Goal: Task Accomplishment & Management: Complete application form

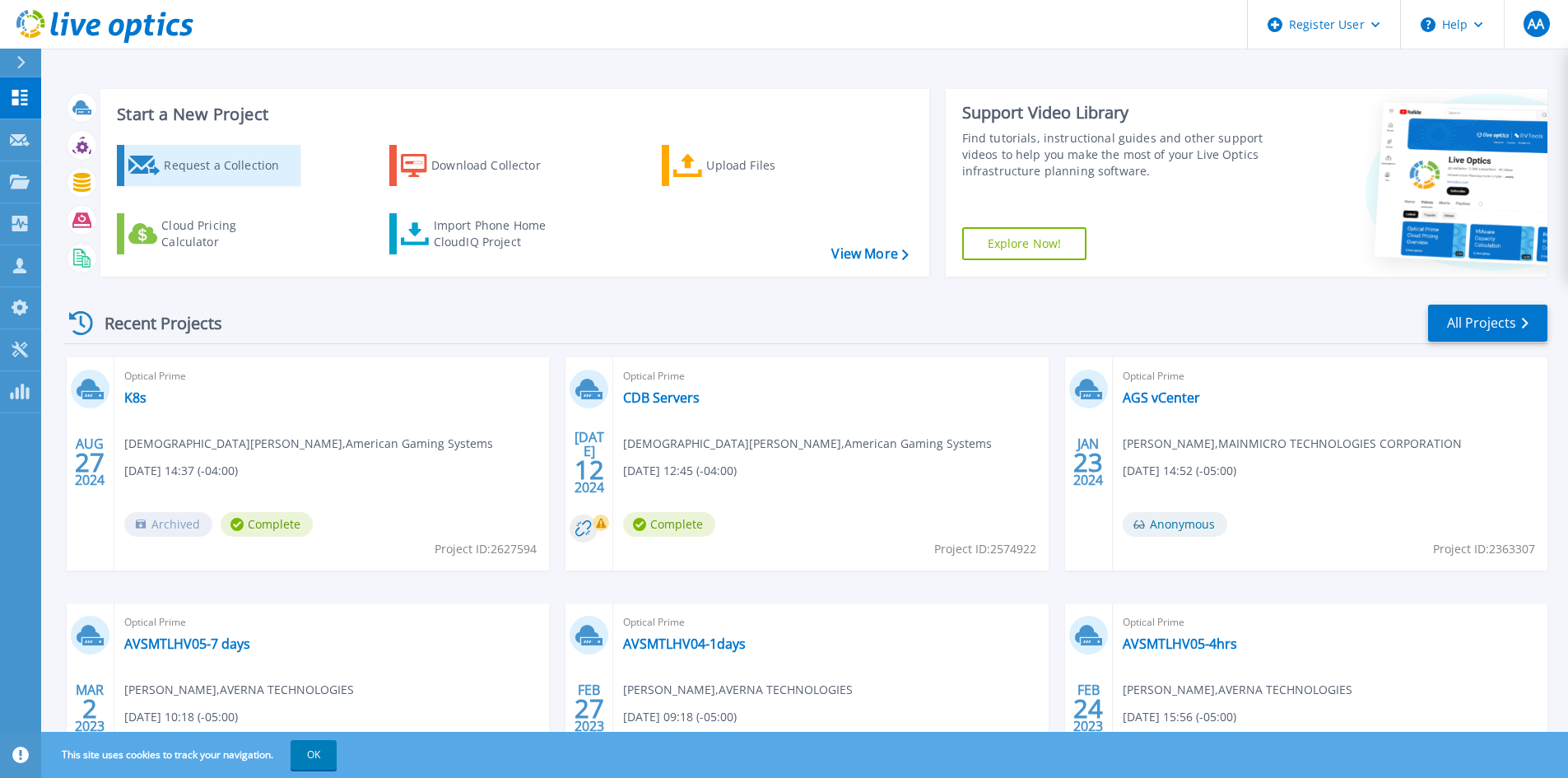
click at [212, 160] on div "Request a Collection" at bounding box center [230, 166] width 132 height 33
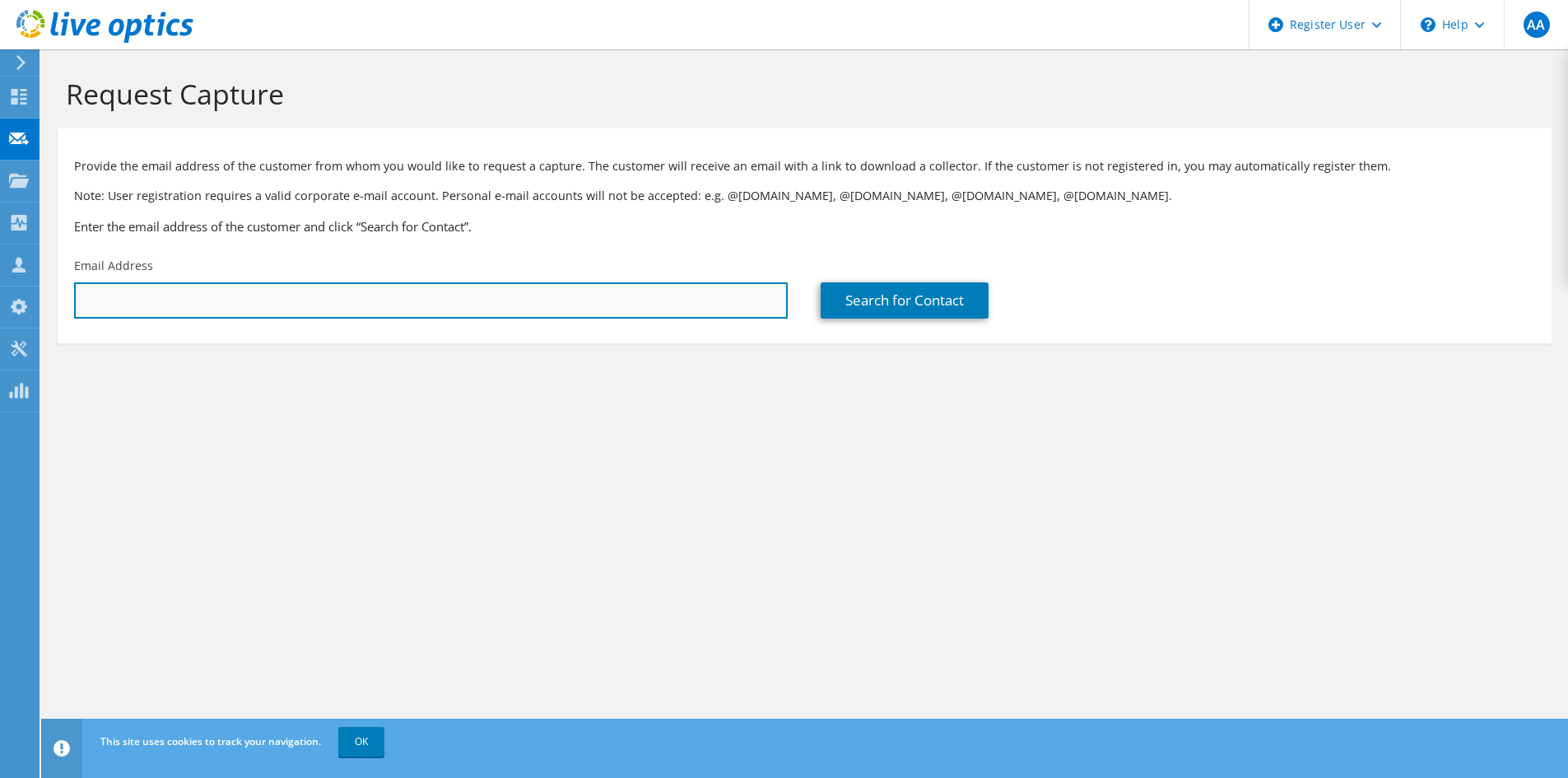
click at [357, 299] on input "text" at bounding box center [430, 300] width 713 height 36
paste input "[PERSON_NAME][EMAIL_ADDRESS][PERSON_NAME][DOMAIN_NAME]"
type input "[PERSON_NAME][EMAIL_ADDRESS][PERSON_NAME][DOMAIN_NAME]"
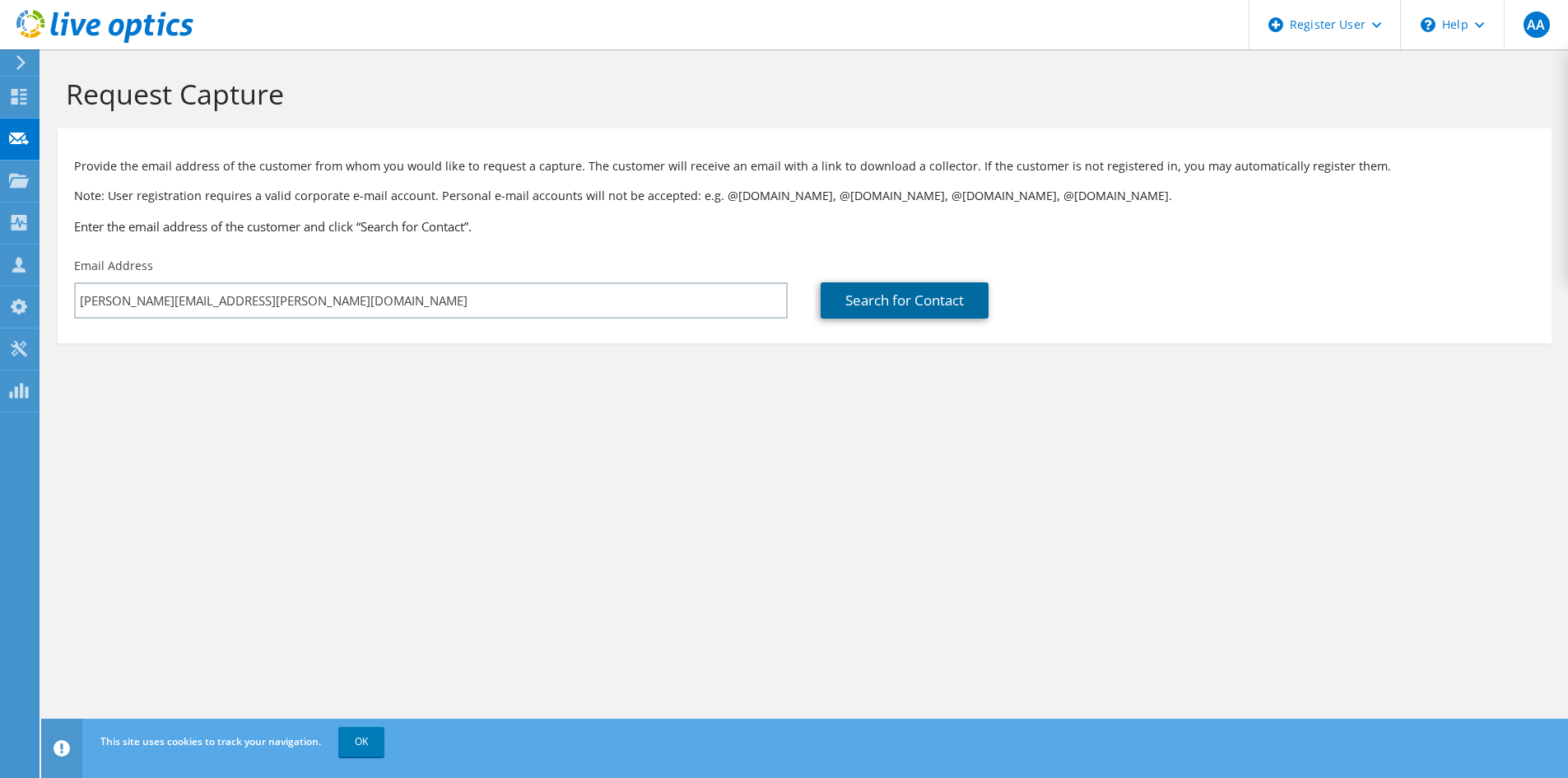
click at [855, 290] on link "Search for Contact" at bounding box center [904, 300] width 168 height 36
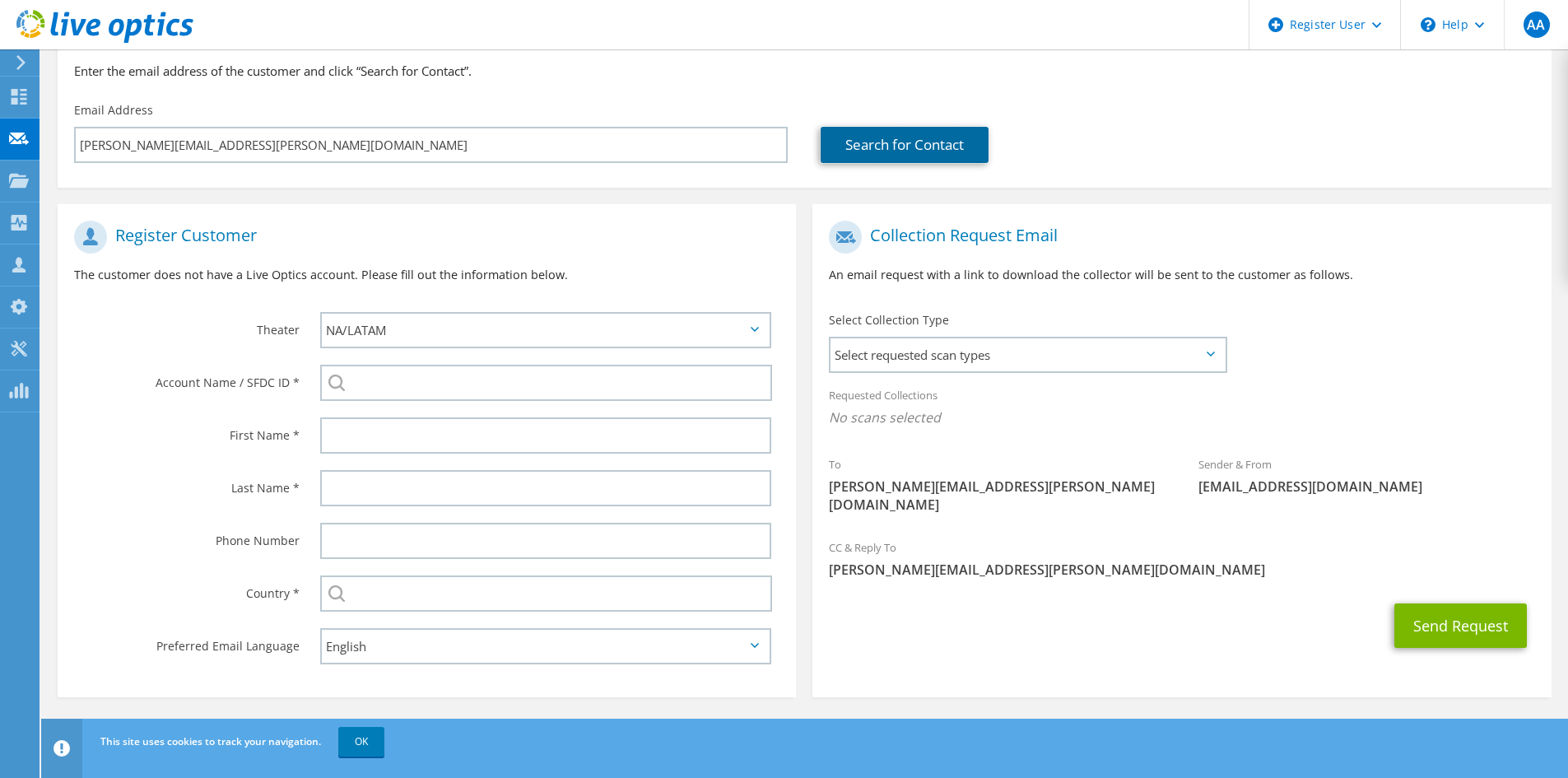
scroll to position [157, 0]
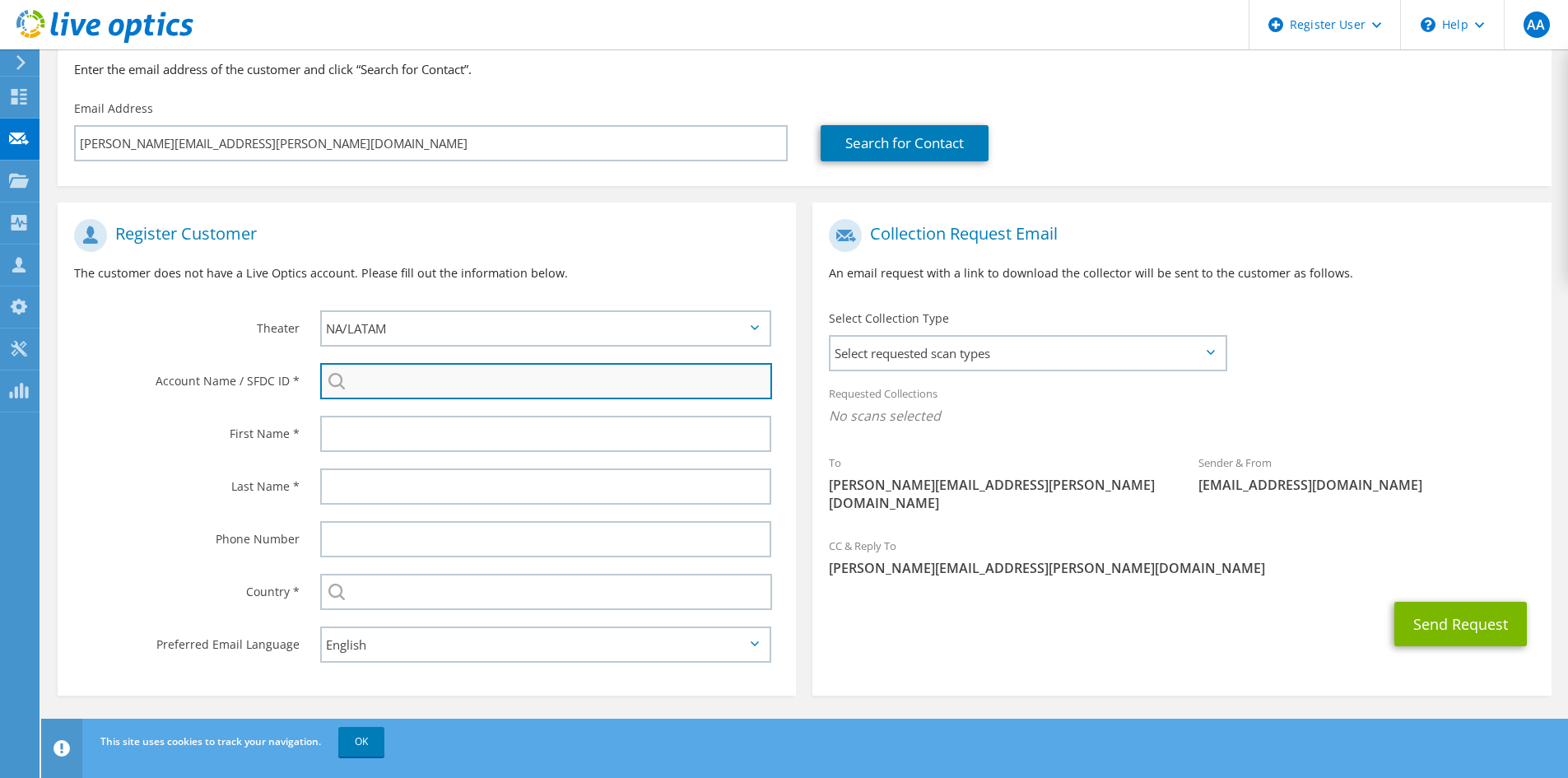
click at [491, 378] on input "search" at bounding box center [546, 381] width 452 height 36
drag, startPoint x: 475, startPoint y: 383, endPoint x: 303, endPoint y: 379, distance: 172.0
click at [303, 379] on div "PACE O MATIC No results for pace o matic found." at bounding box center [549, 381] width 492 height 53
paste input "3611273702"
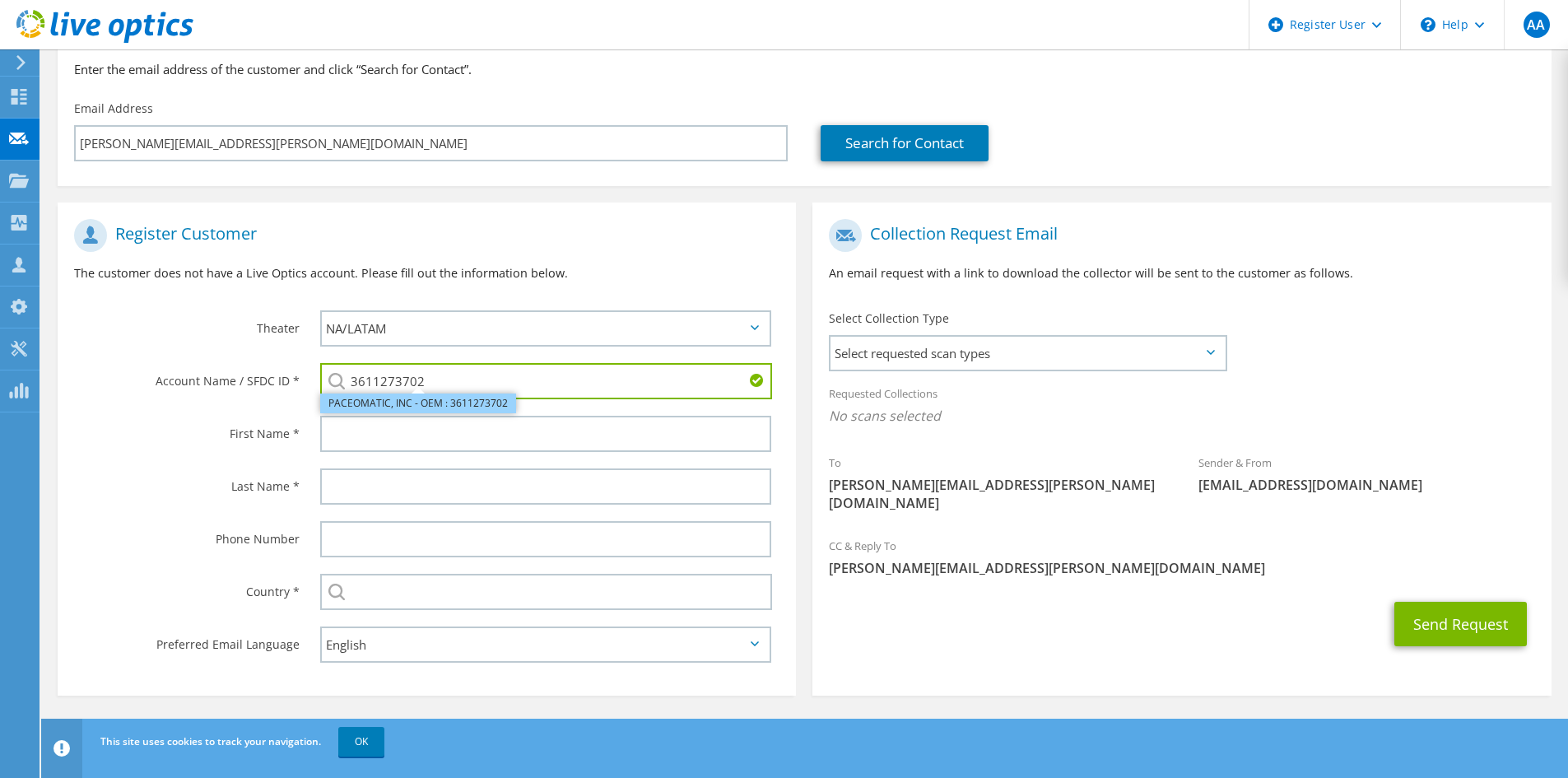
click at [417, 406] on li "PACEOMATIC, INC - OEM : 3611273702" at bounding box center [417, 403] width 196 height 20
type input "PACEOMATIC, INC - OEM : 3611273702"
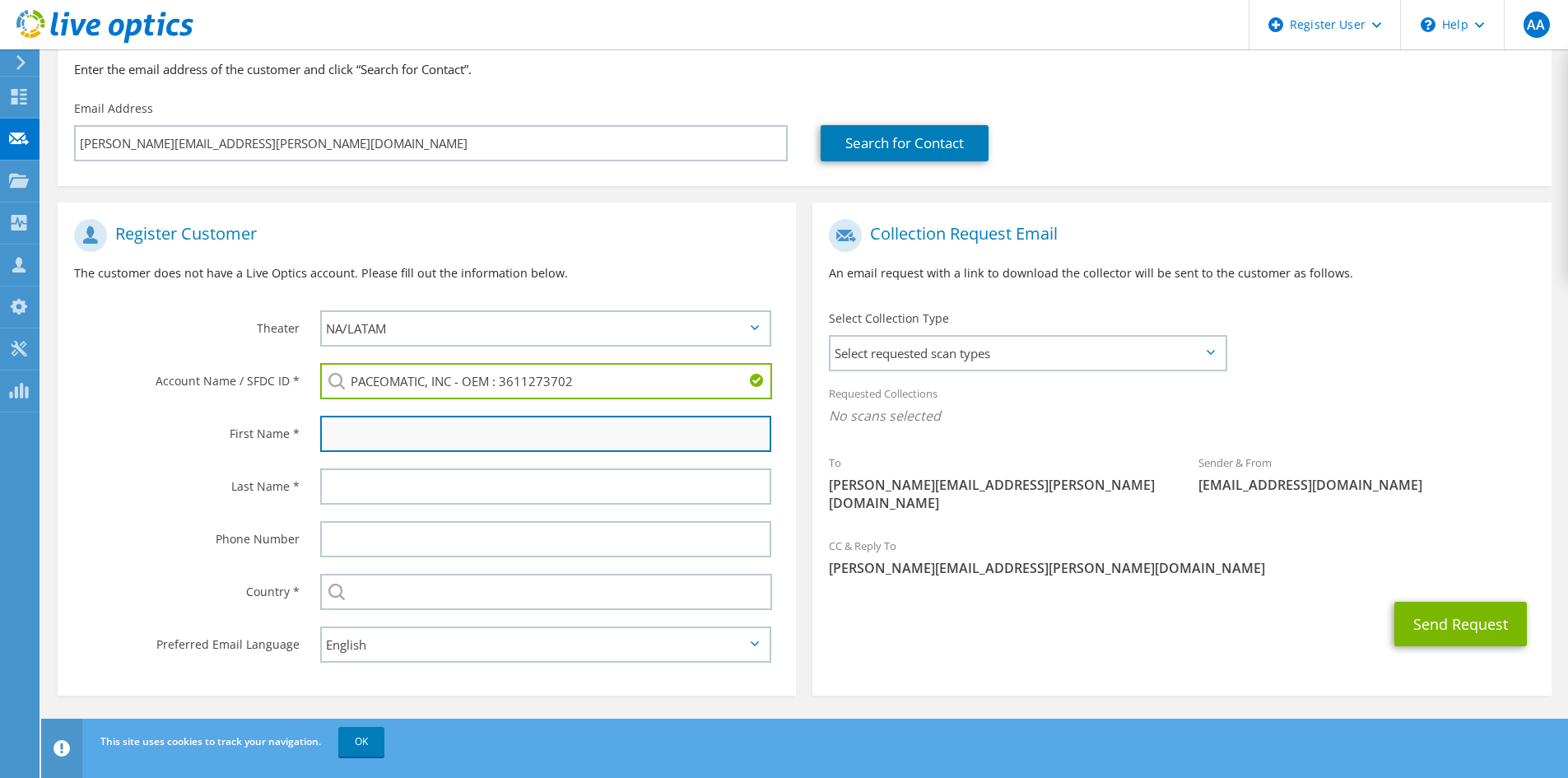
click at [403, 428] on input "text" at bounding box center [545, 433] width 451 height 36
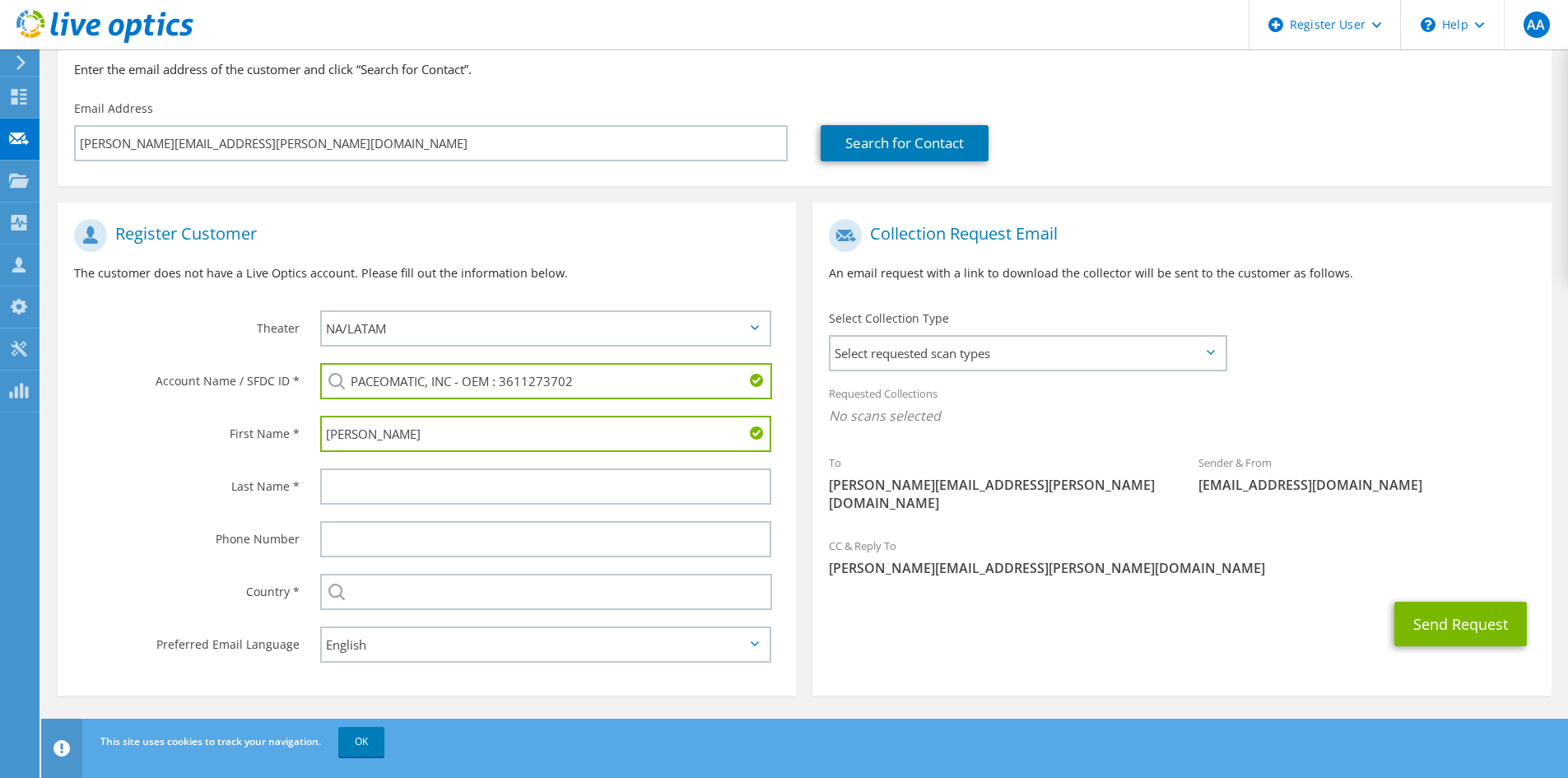
type input "[PERSON_NAME]"
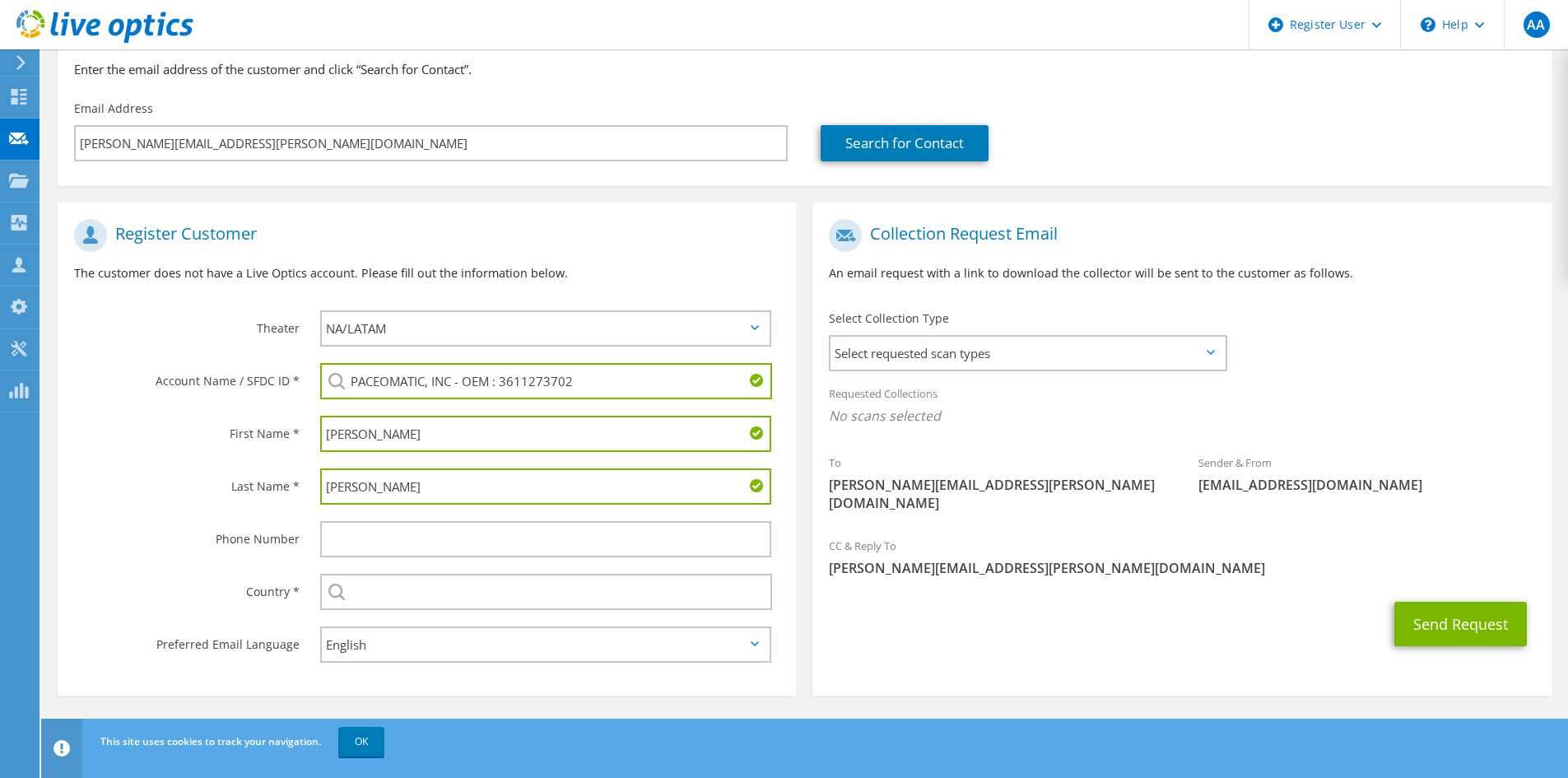
type input "[PERSON_NAME]"
click at [422, 433] on input "[PERSON_NAME]" at bounding box center [545, 433] width 451 height 36
type input "j"
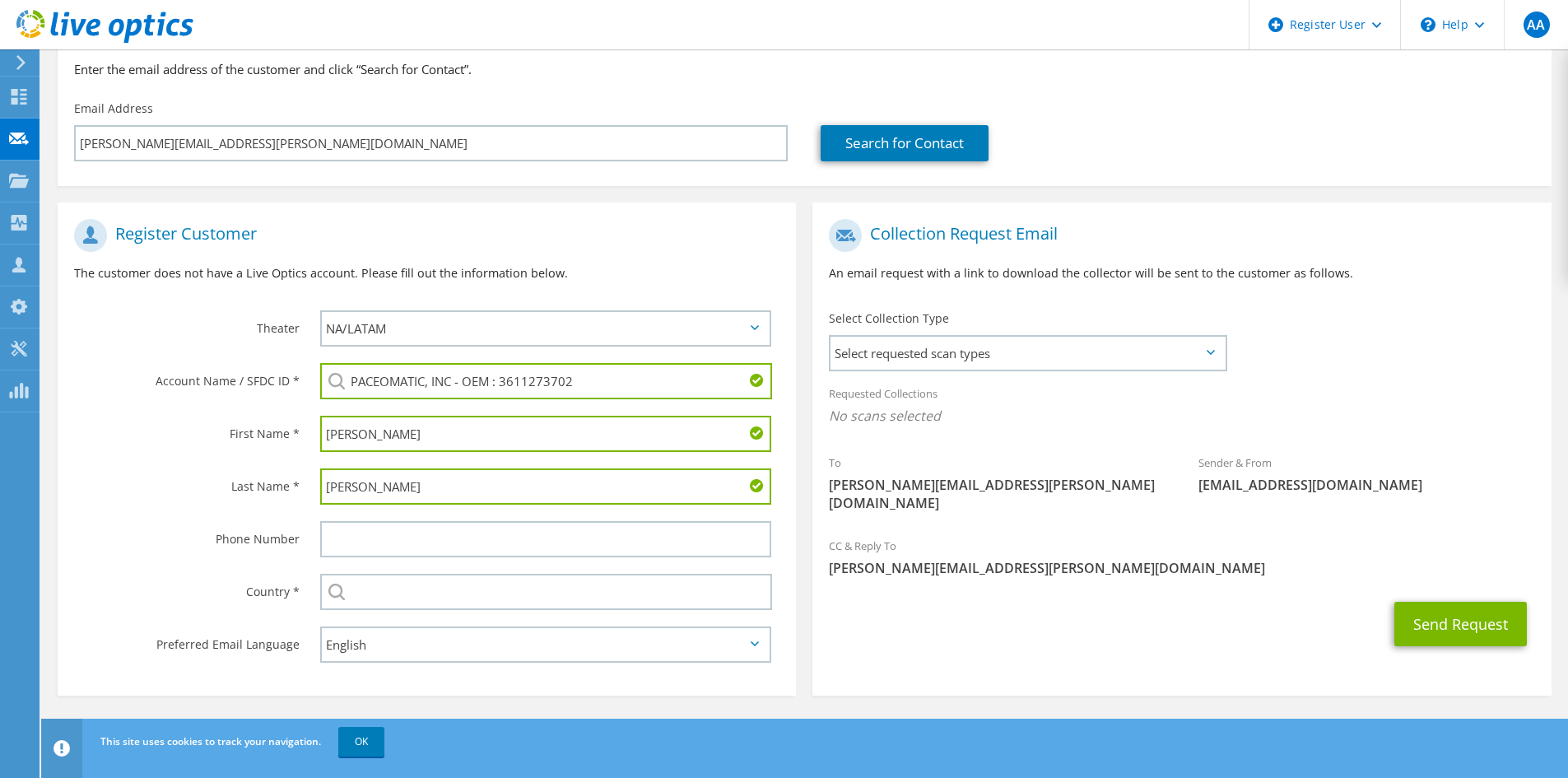
type input "[PERSON_NAME]"
click at [275, 455] on div "First Name *" at bounding box center [180, 433] width 246 height 51
click at [340, 537] on input "text" at bounding box center [545, 539] width 451 height 36
click at [377, 596] on input "text" at bounding box center [546, 591] width 452 height 36
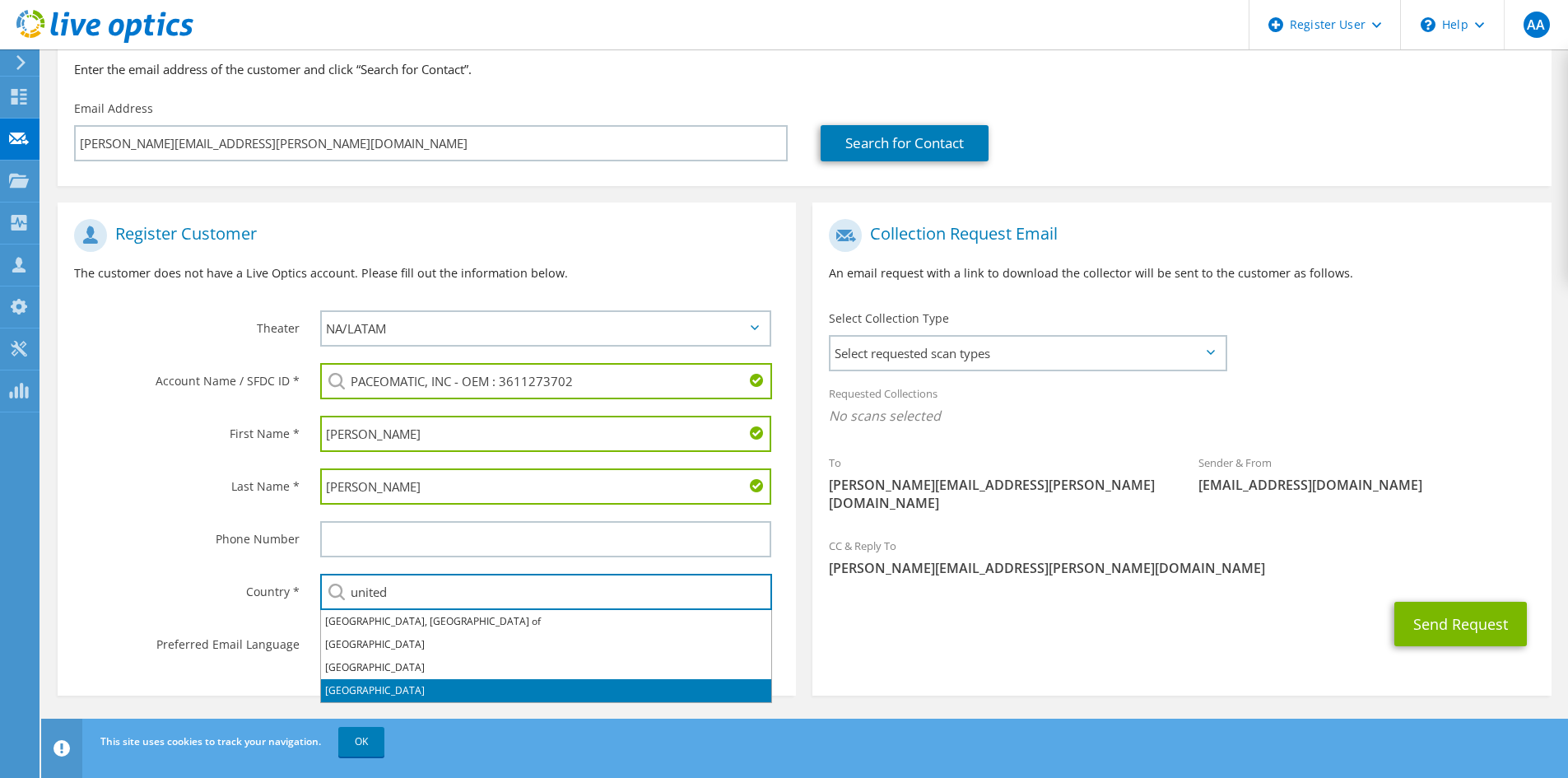
click at [371, 698] on li "[GEOGRAPHIC_DATA]" at bounding box center [546, 690] width 450 height 23
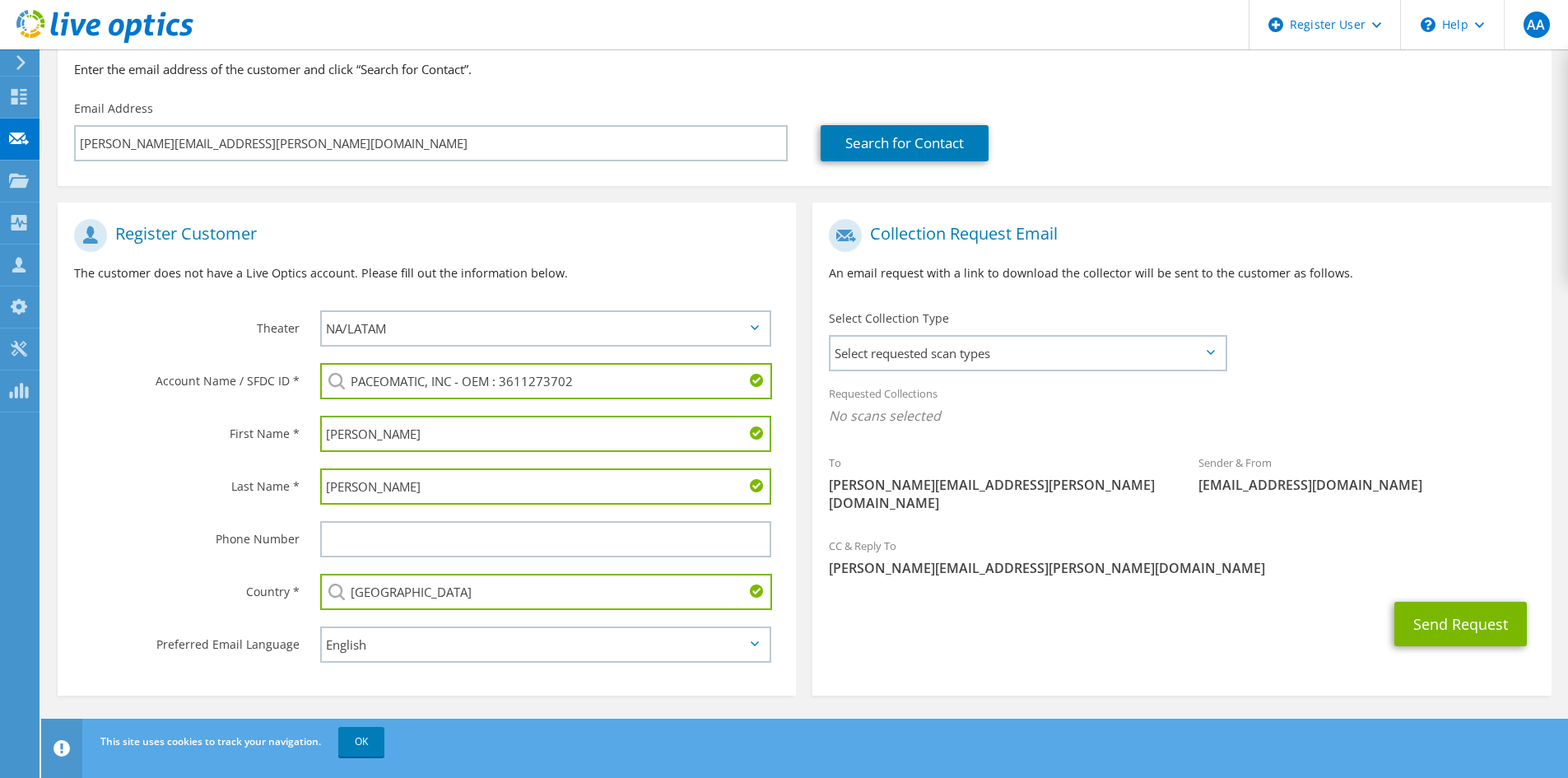
type input "[GEOGRAPHIC_DATA]"
click at [394, 646] on select "English Deutsch Español Français Italiano Polski Português Русский 한국어 中文 日本語" at bounding box center [545, 644] width 451 height 36
click at [833, 640] on section "Collection Request Email An email request with a link to download the collector…" at bounding box center [1181, 449] width 738 height 493
click at [1089, 345] on span "Select requested scan types" at bounding box center [1028, 353] width 394 height 33
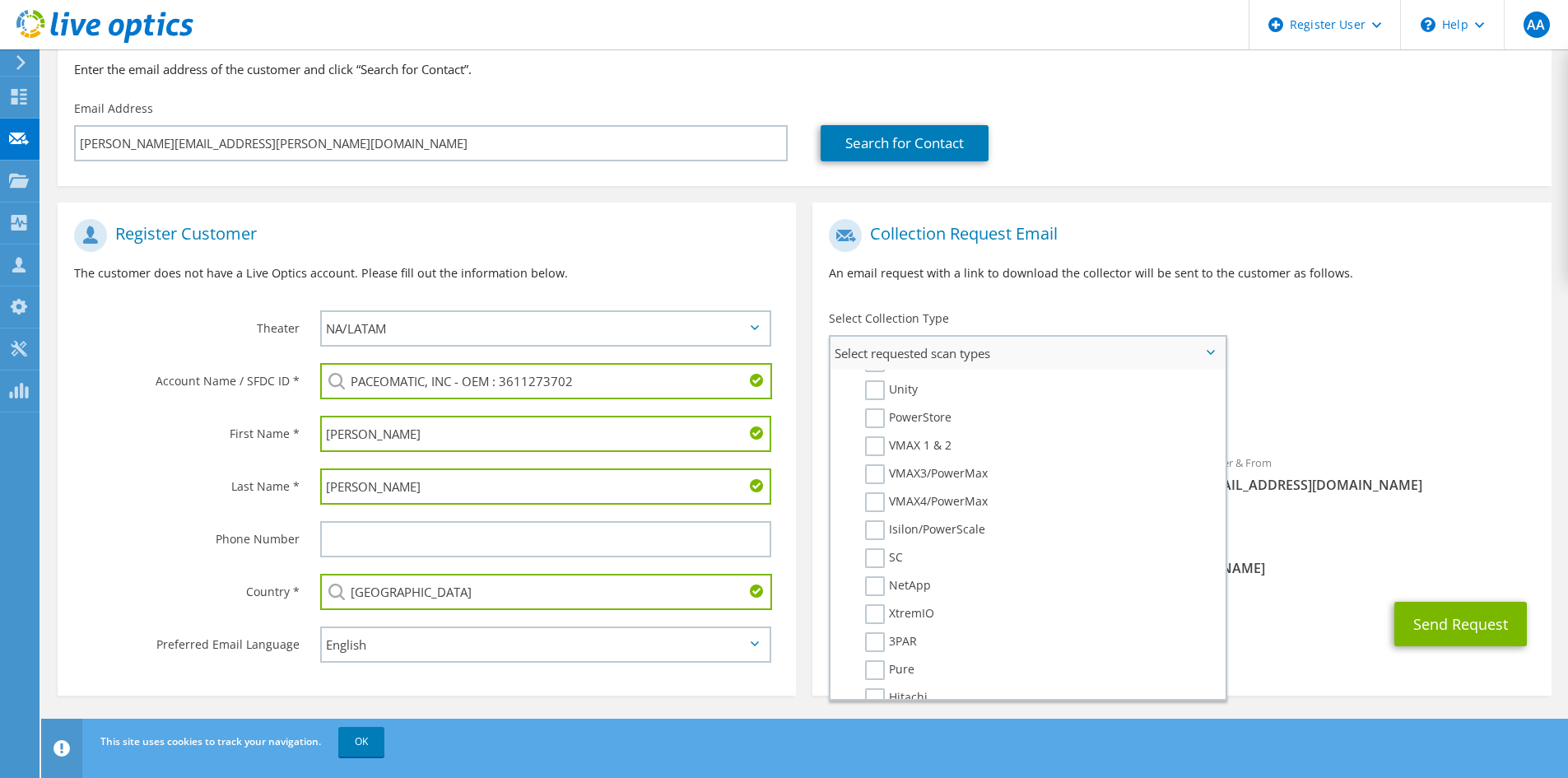
scroll to position [247, 0]
click at [1518, 320] on div "To [PERSON_NAME][EMAIL_ADDRESS][PERSON_NAME][DOMAIN_NAME] Sender & From [EMAIL_…" at bounding box center [1181, 369] width 738 height 318
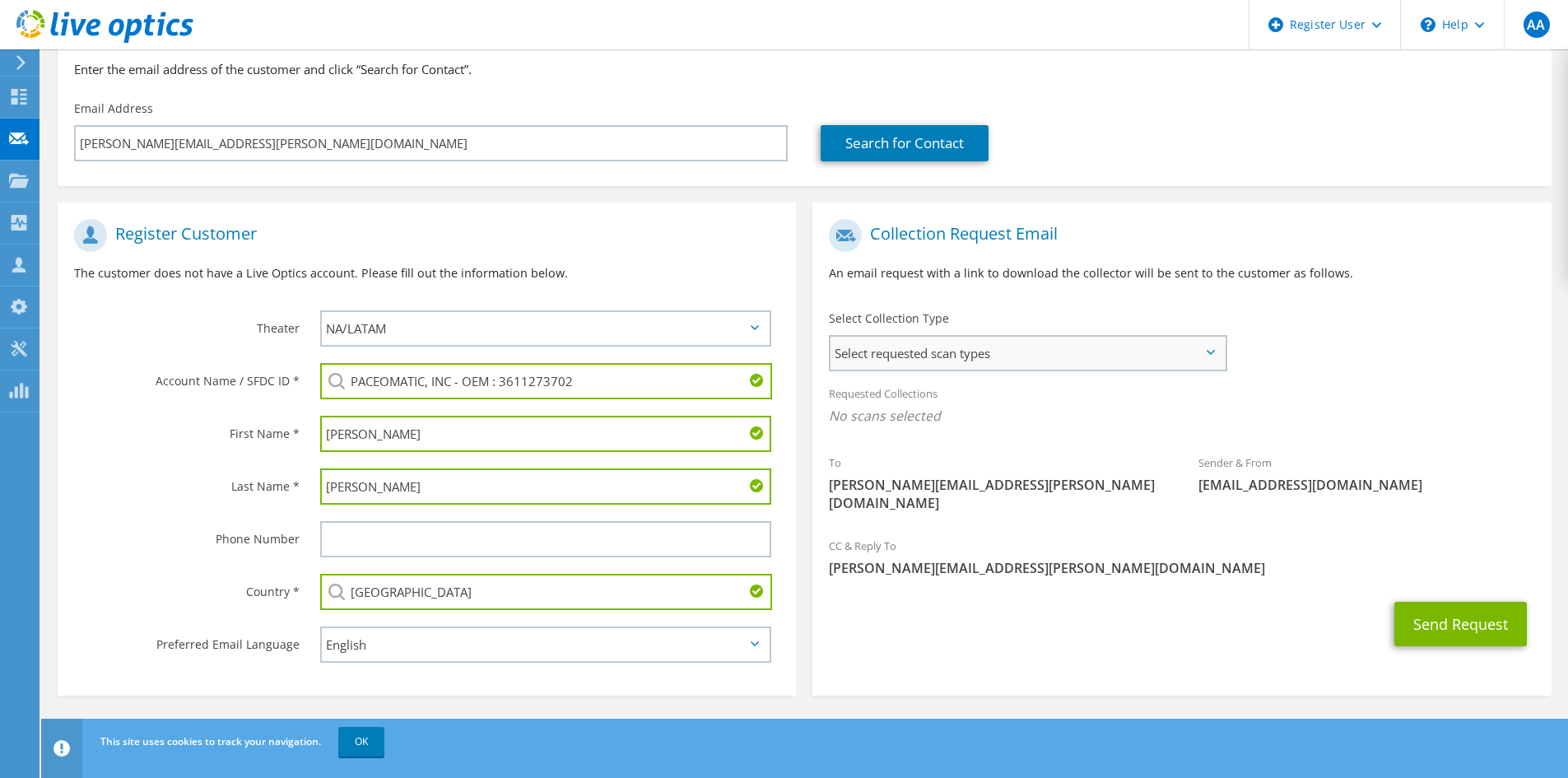
click at [1082, 358] on span "Select requested scan types" at bounding box center [1028, 353] width 394 height 33
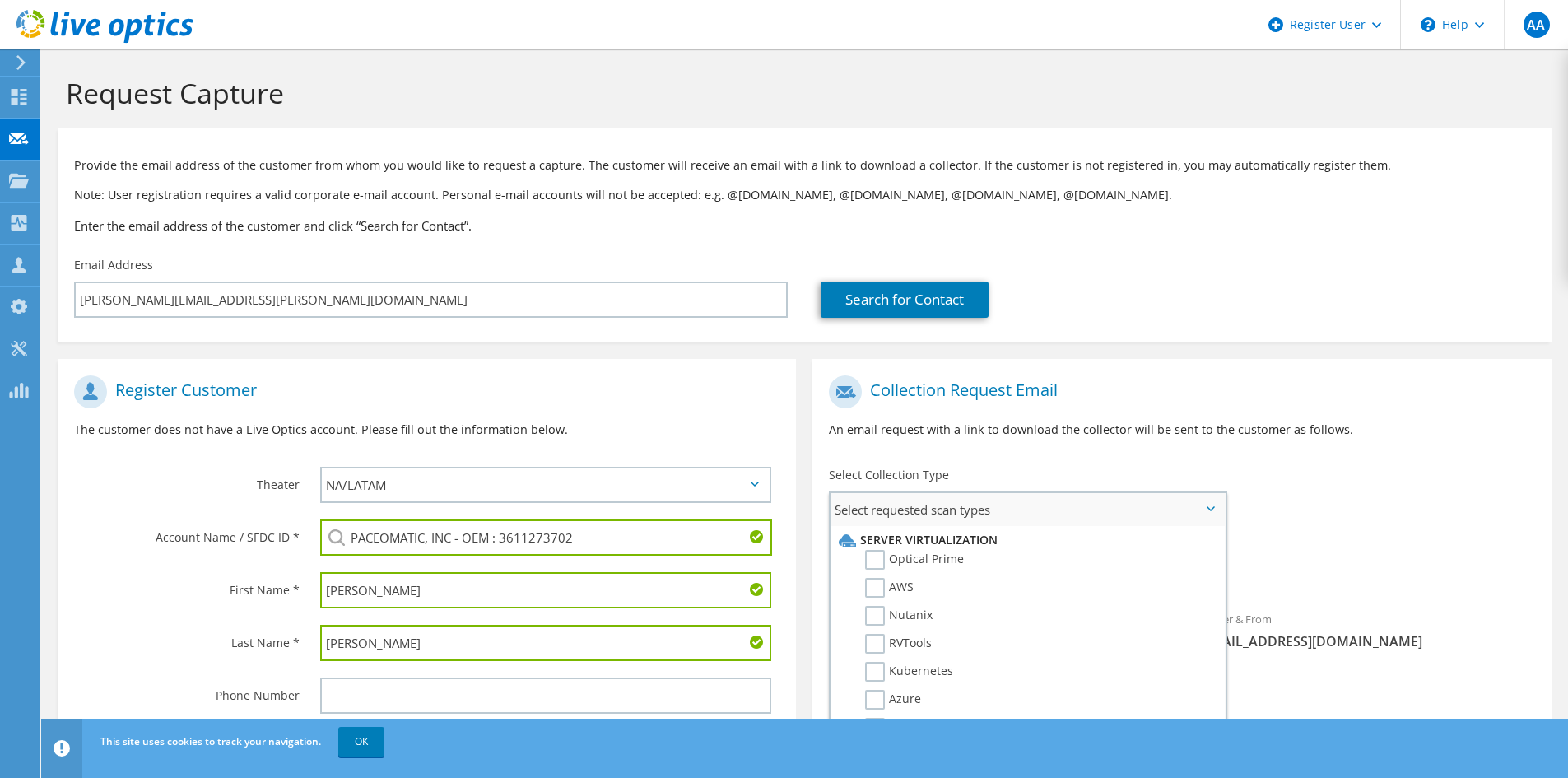
scroll to position [0, 0]
click at [1371, 476] on div "To [PERSON_NAME][EMAIL_ADDRESS][PERSON_NAME][DOMAIN_NAME] Sender & From [EMAIL_…" at bounding box center [1181, 526] width 738 height 318
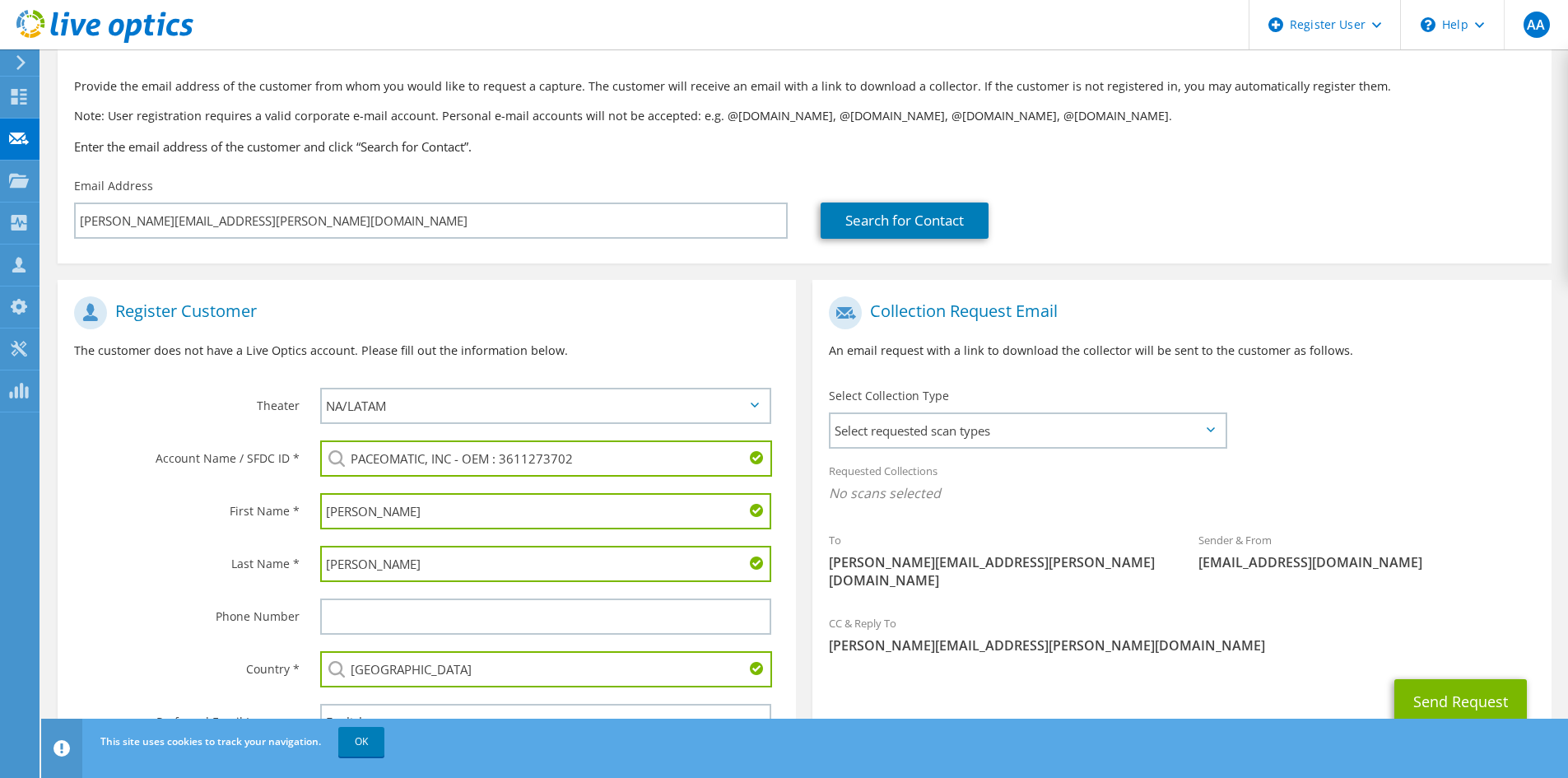
scroll to position [157, 0]
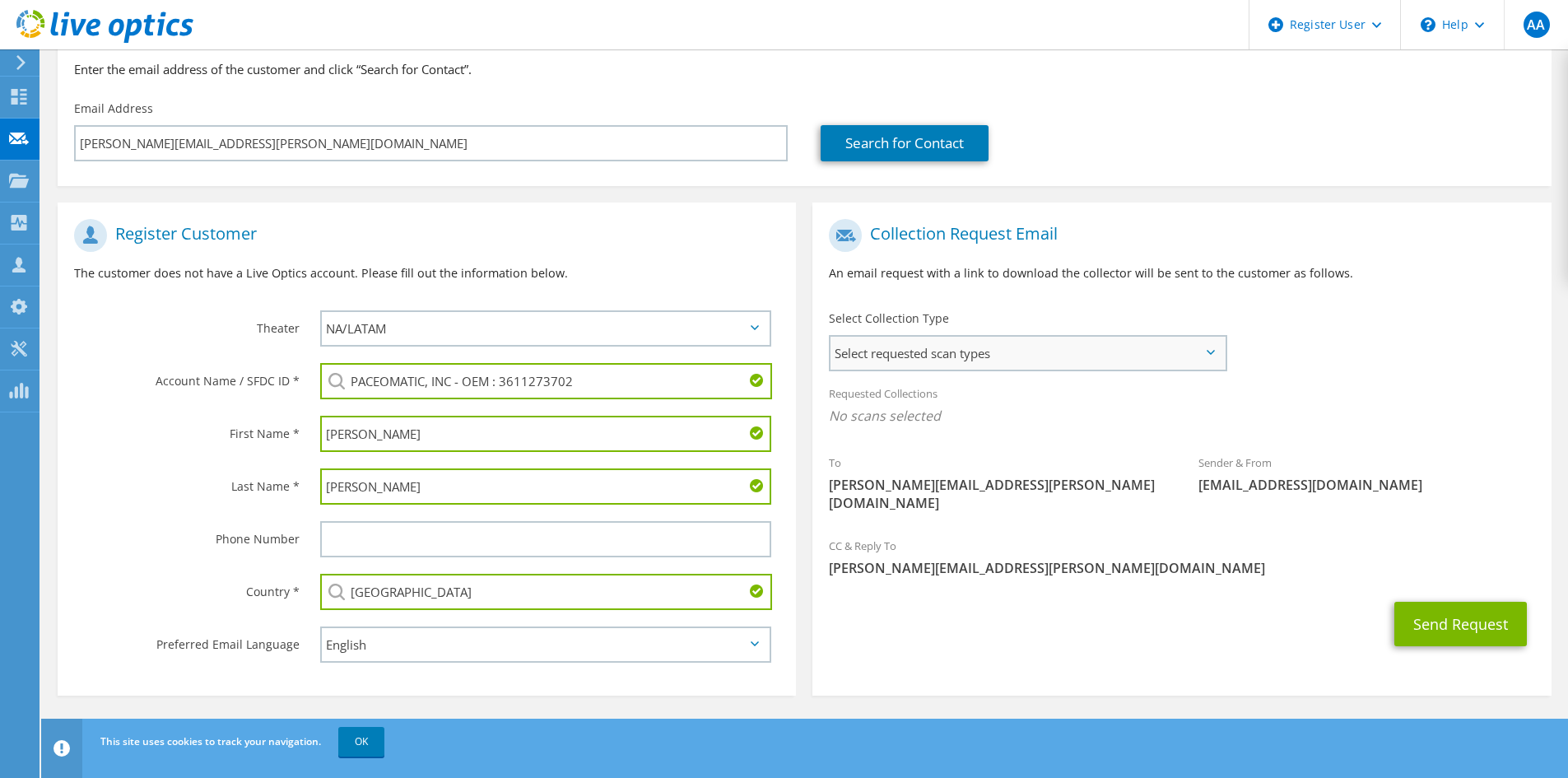
click at [1154, 359] on span "Select requested scan types" at bounding box center [1028, 353] width 394 height 33
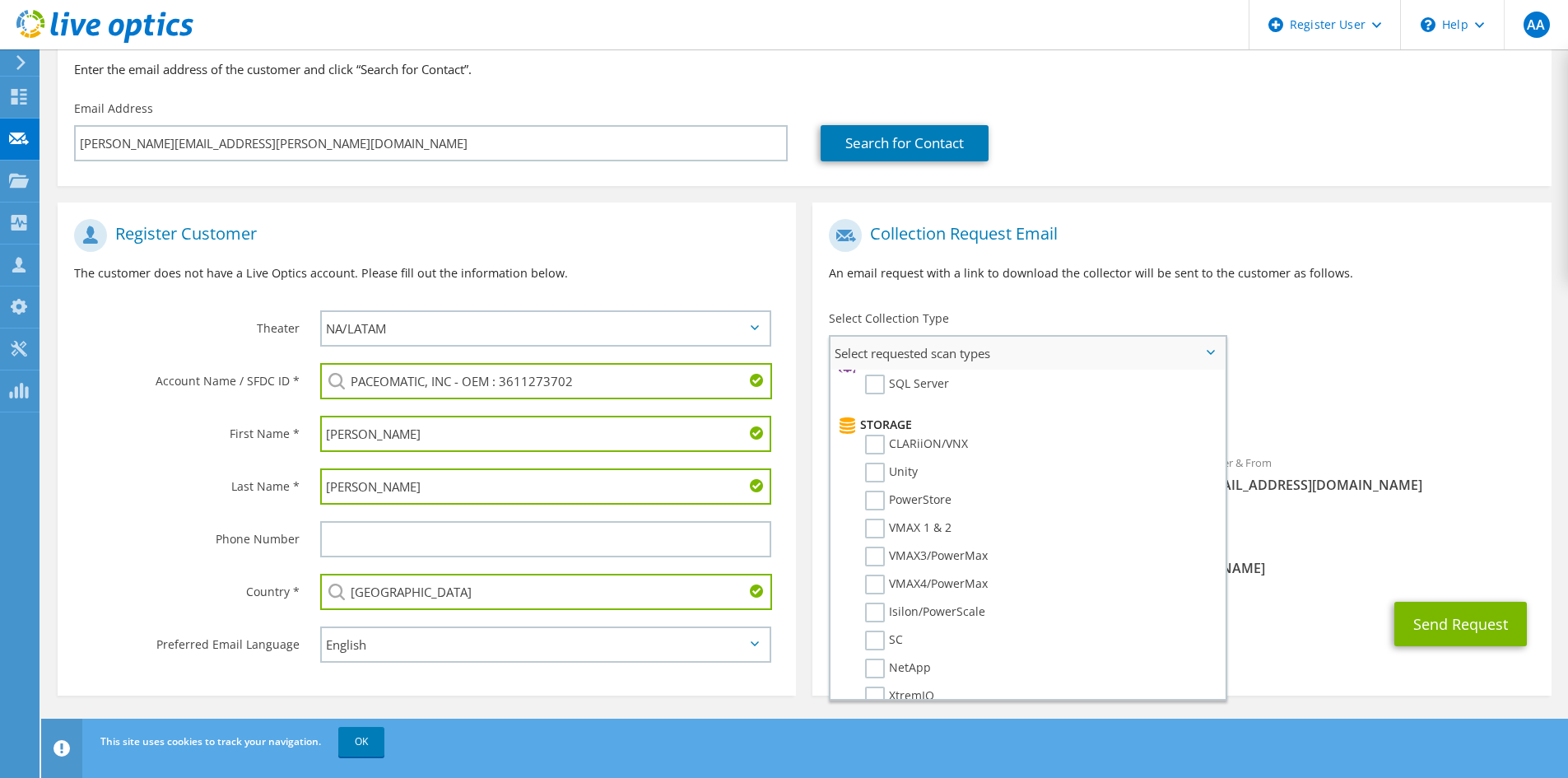
scroll to position [329, 0]
click at [1320, 399] on div "Requested Collections No scans selected" at bounding box center [1181, 407] width 738 height 61
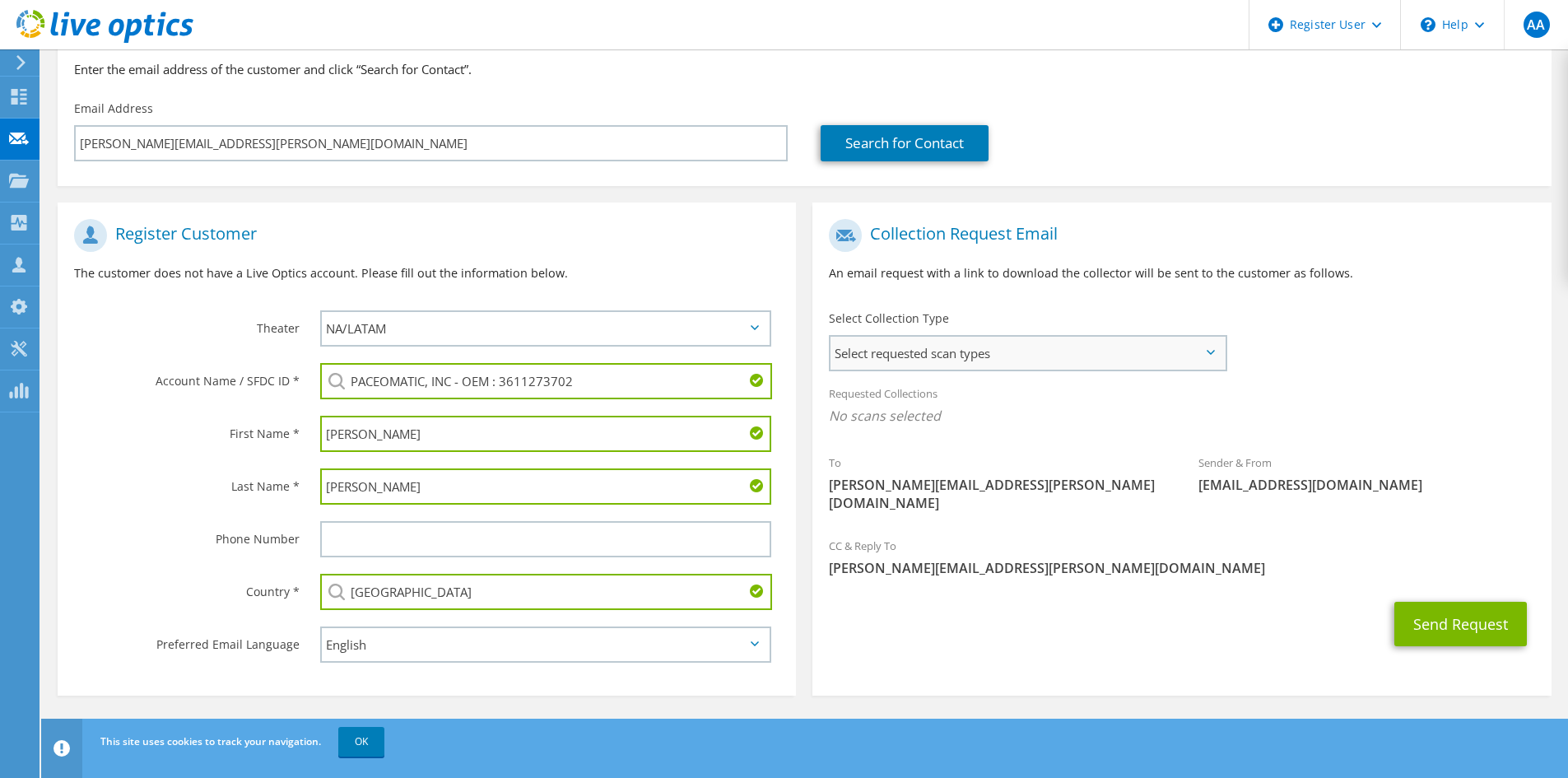
click at [1033, 350] on span "Select requested scan types" at bounding box center [1028, 353] width 394 height 33
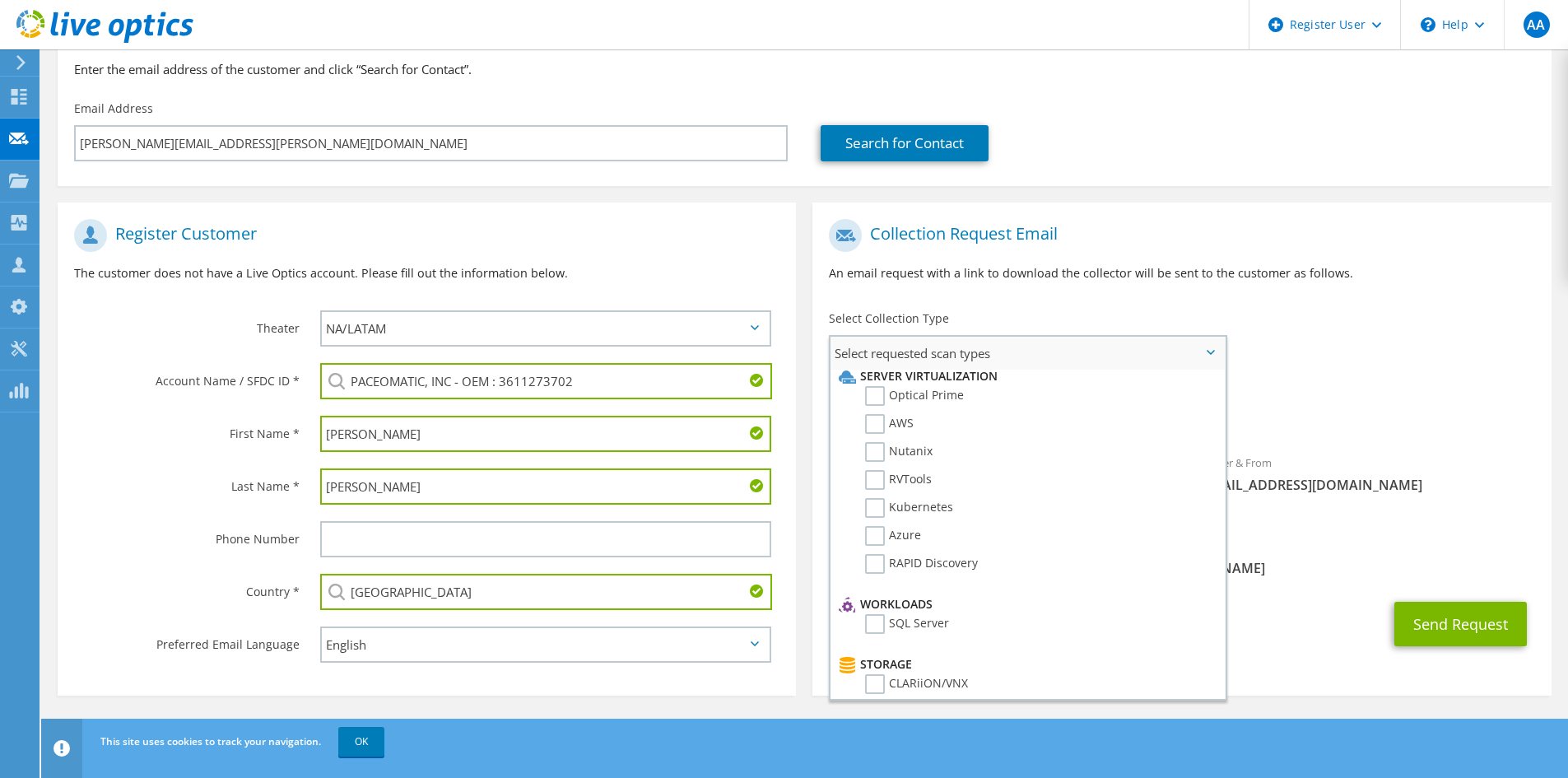
scroll to position [0, 0]
click at [1327, 411] on span "No scans selected" at bounding box center [1181, 415] width 706 height 18
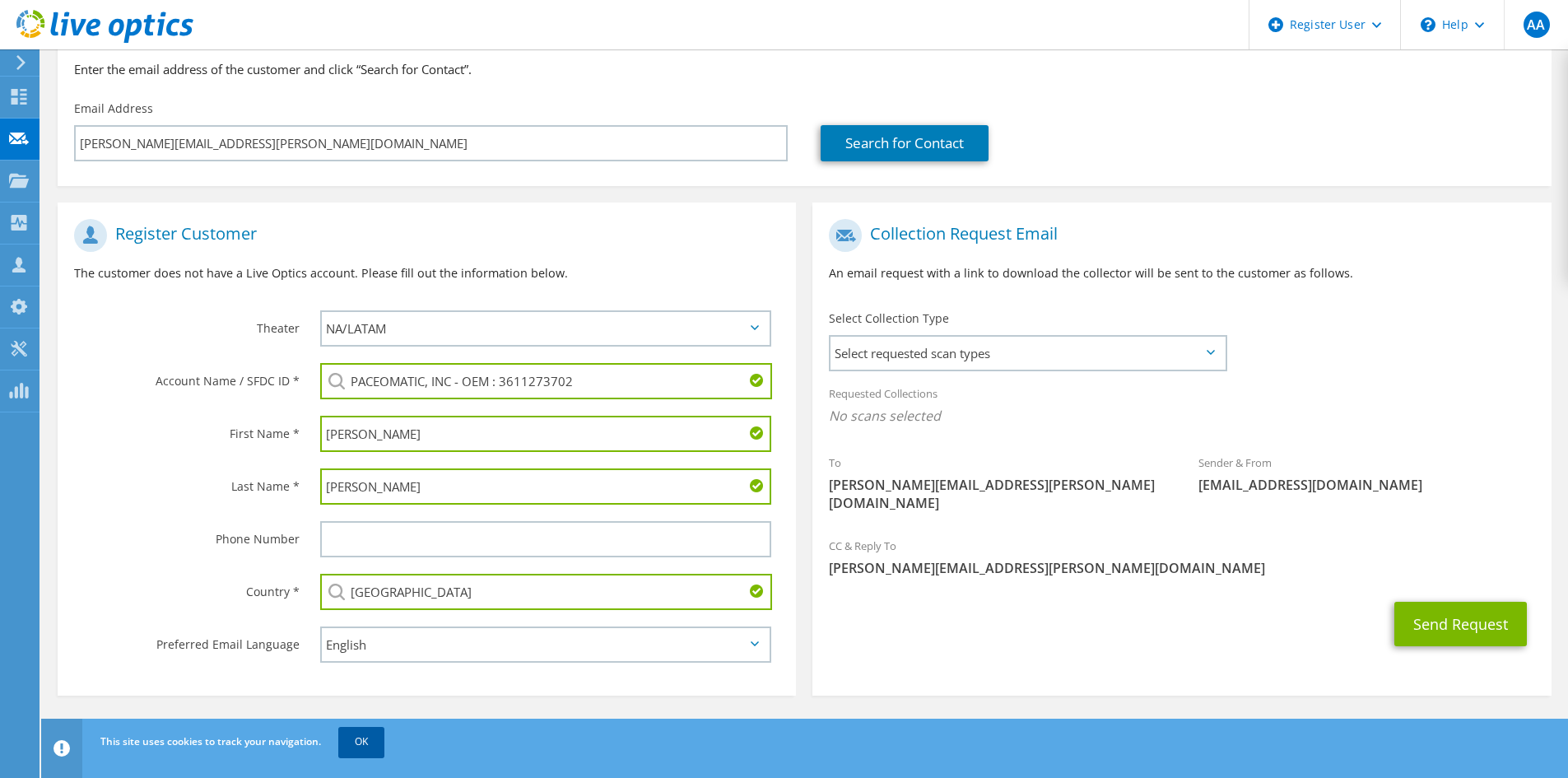
click at [355, 745] on link "OK" at bounding box center [361, 741] width 46 height 30
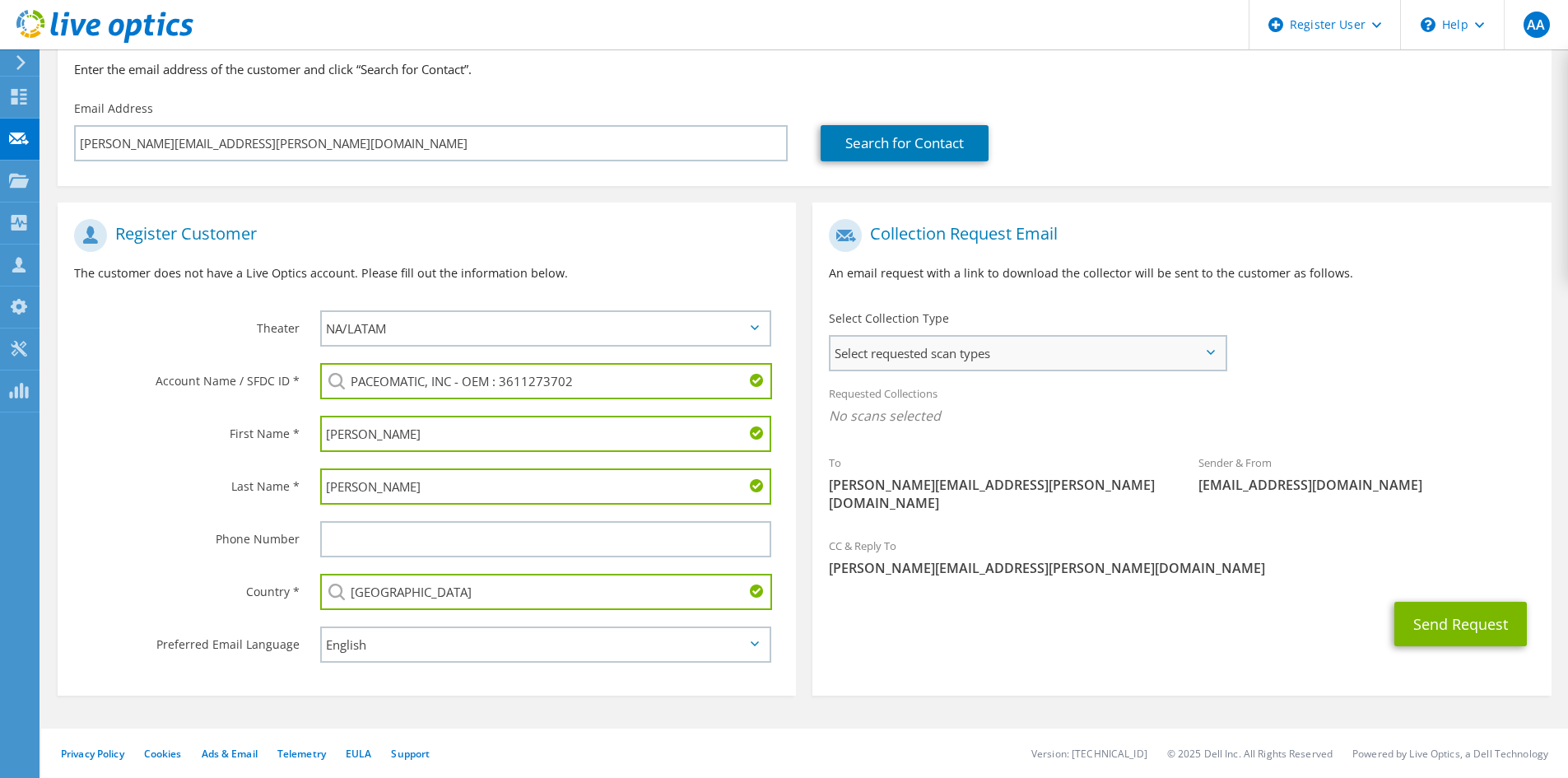
click at [1096, 354] on span "Select requested scan types" at bounding box center [1028, 353] width 394 height 33
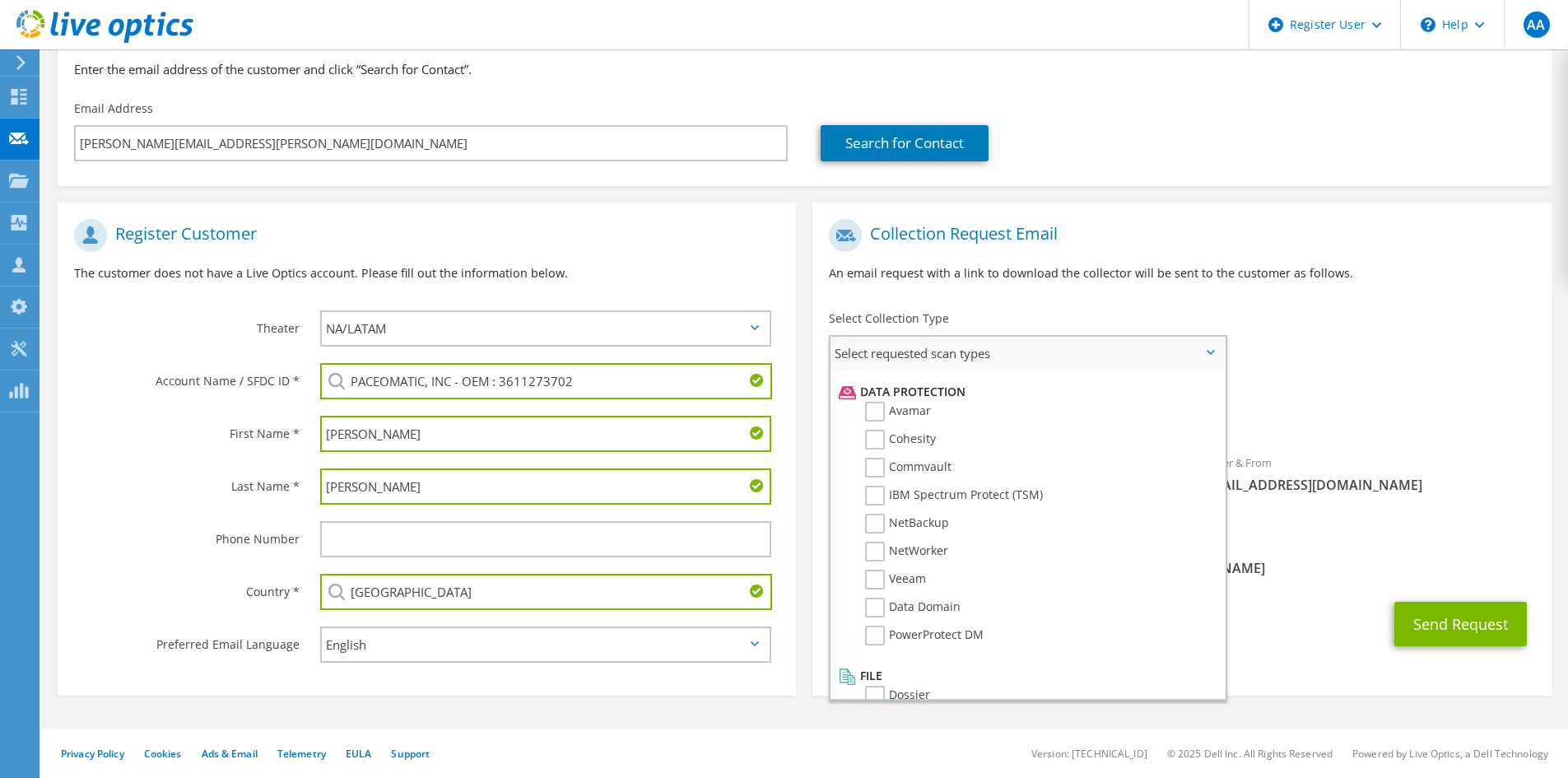
scroll to position [726, 0]
click at [1394, 478] on span "[EMAIL_ADDRESS][DOMAIN_NAME]" at bounding box center [1367, 484] width 337 height 18
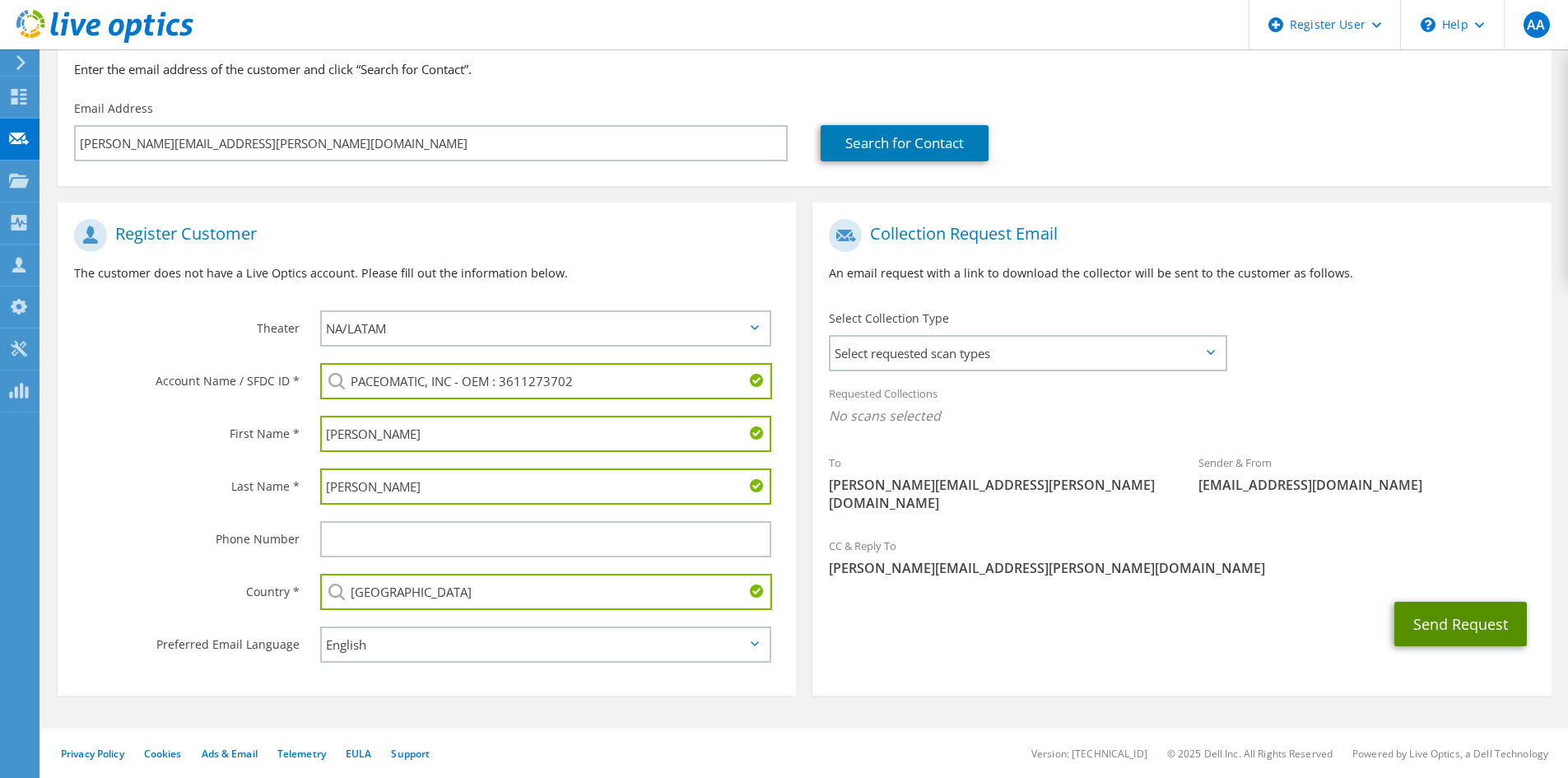
click at [1460, 602] on button "Send Request" at bounding box center [1461, 624] width 132 height 44
